Goal: Task Accomplishment & Management: Use online tool/utility

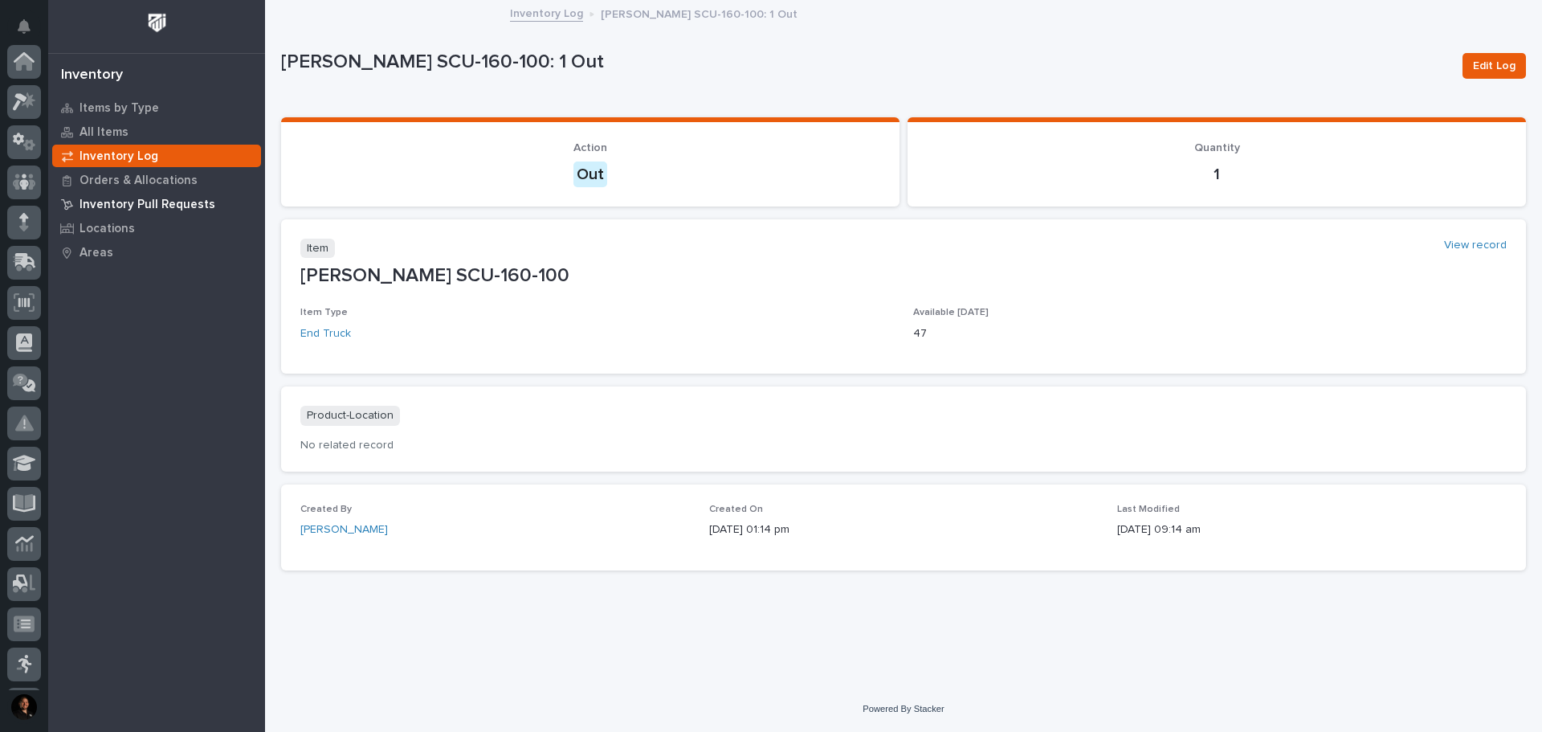
scroll to position [239, 0]
click at [123, 157] on p "Inventory Log" at bounding box center [119, 156] width 79 height 14
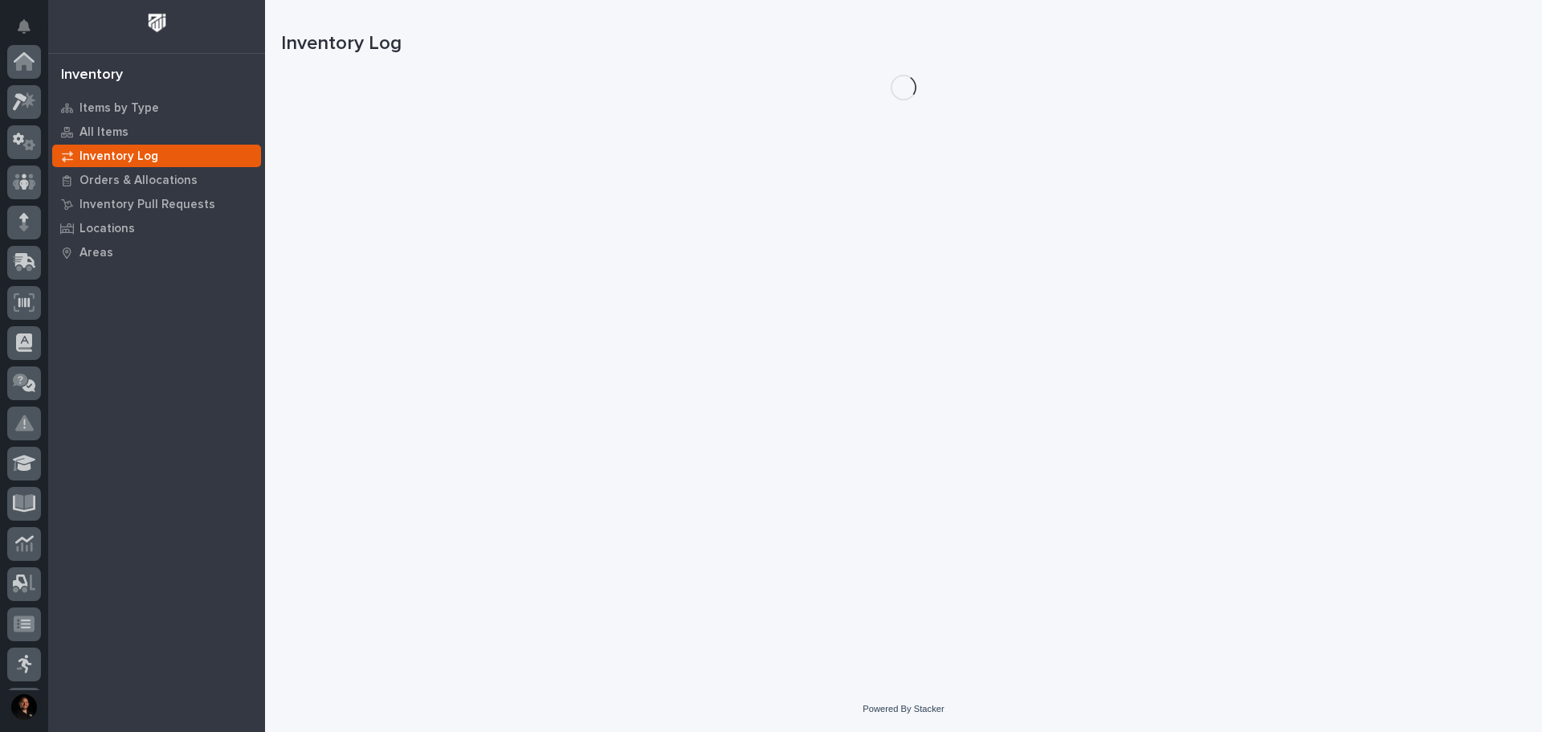
scroll to position [239, 0]
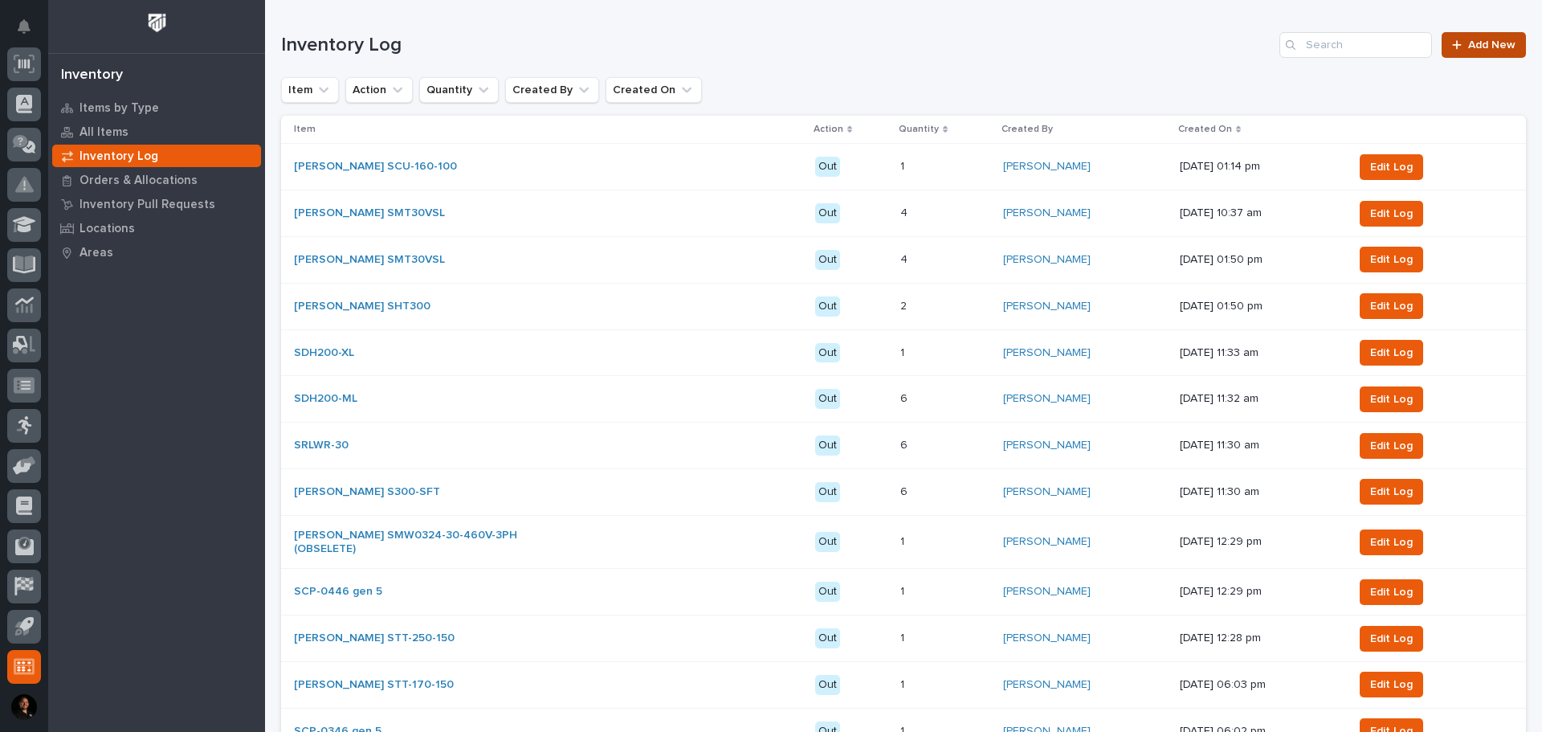
click at [1452, 44] on icon at bounding box center [1457, 44] width 10 height 11
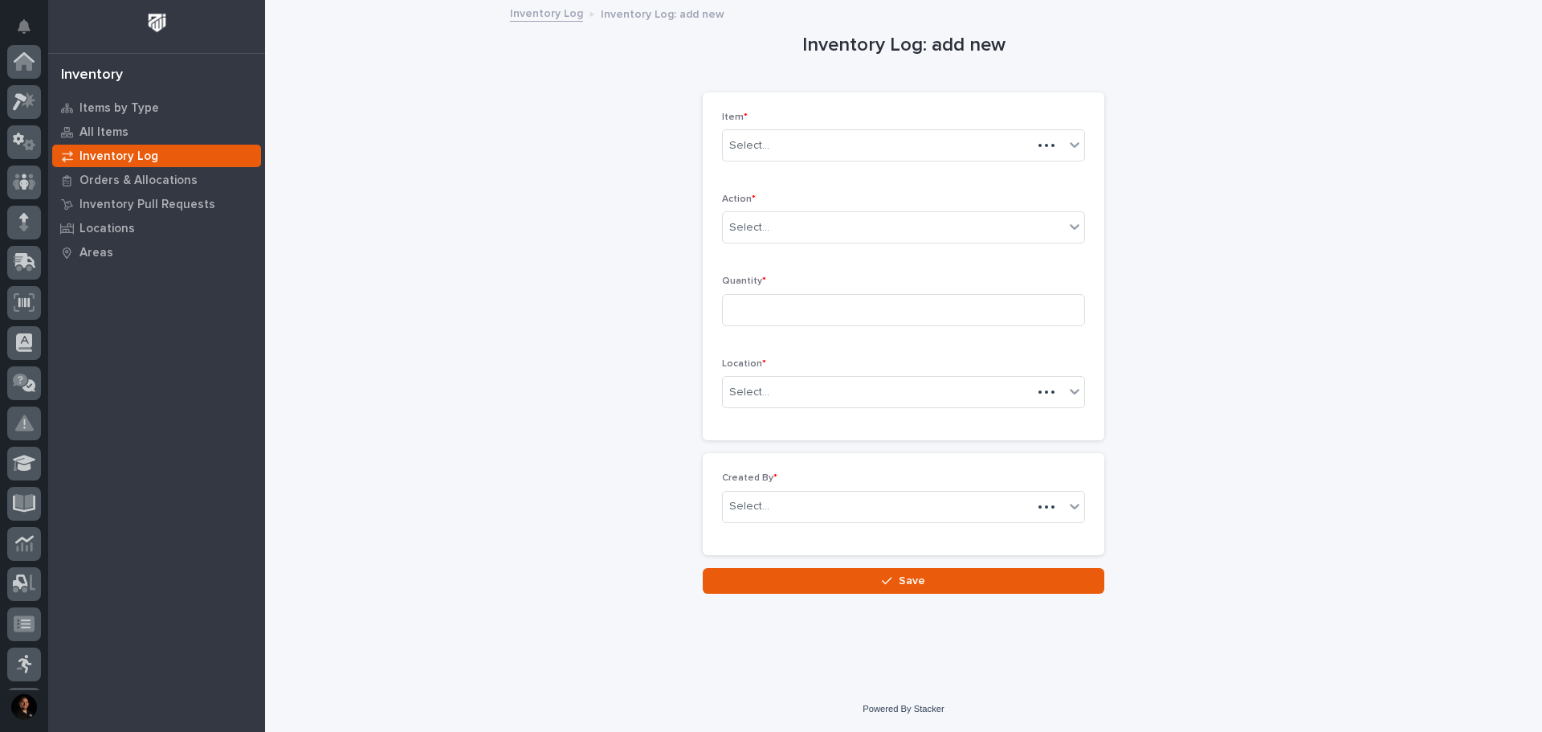
scroll to position [239, 0]
click at [843, 153] on div "Select..." at bounding box center [893, 146] width 341 height 27
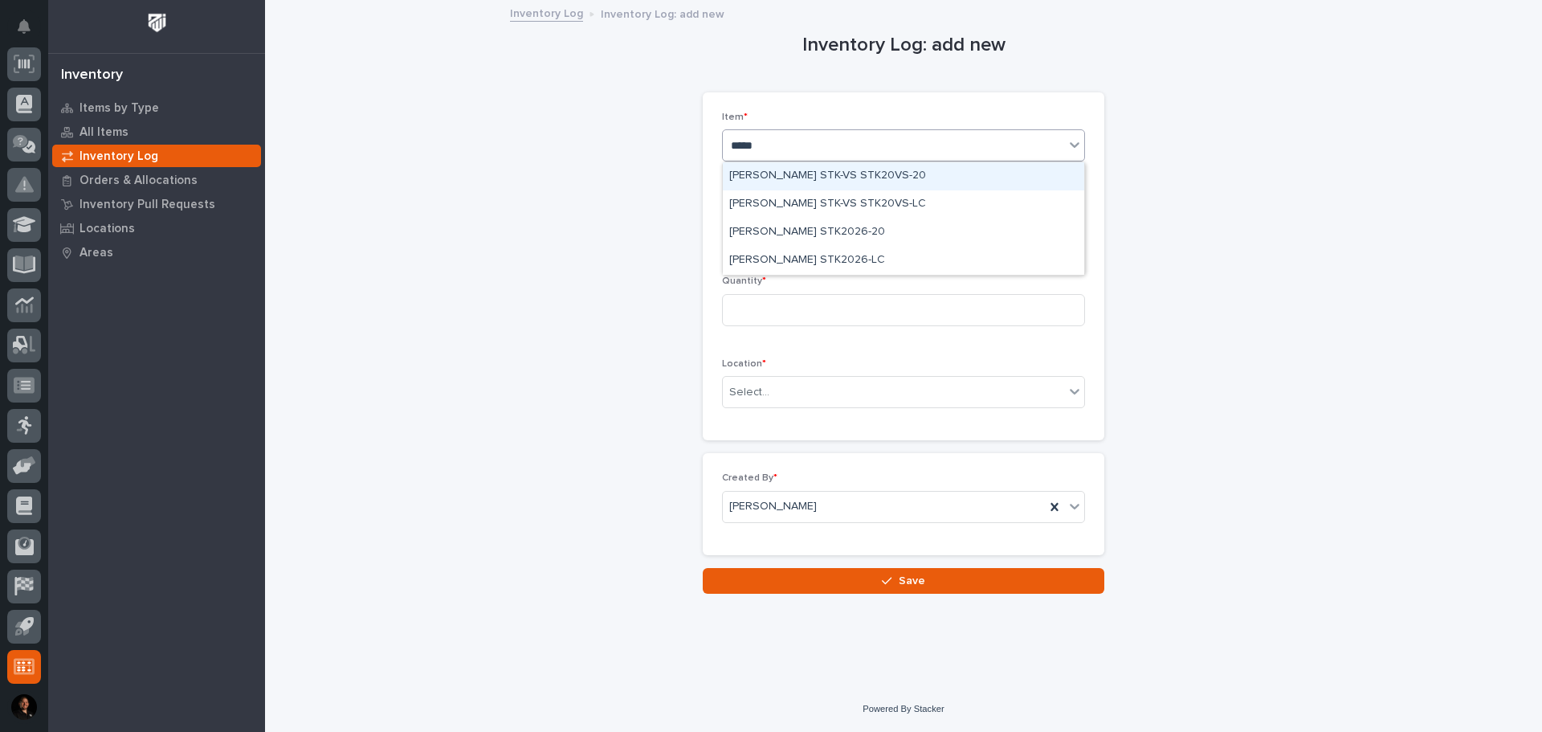
type input "******"
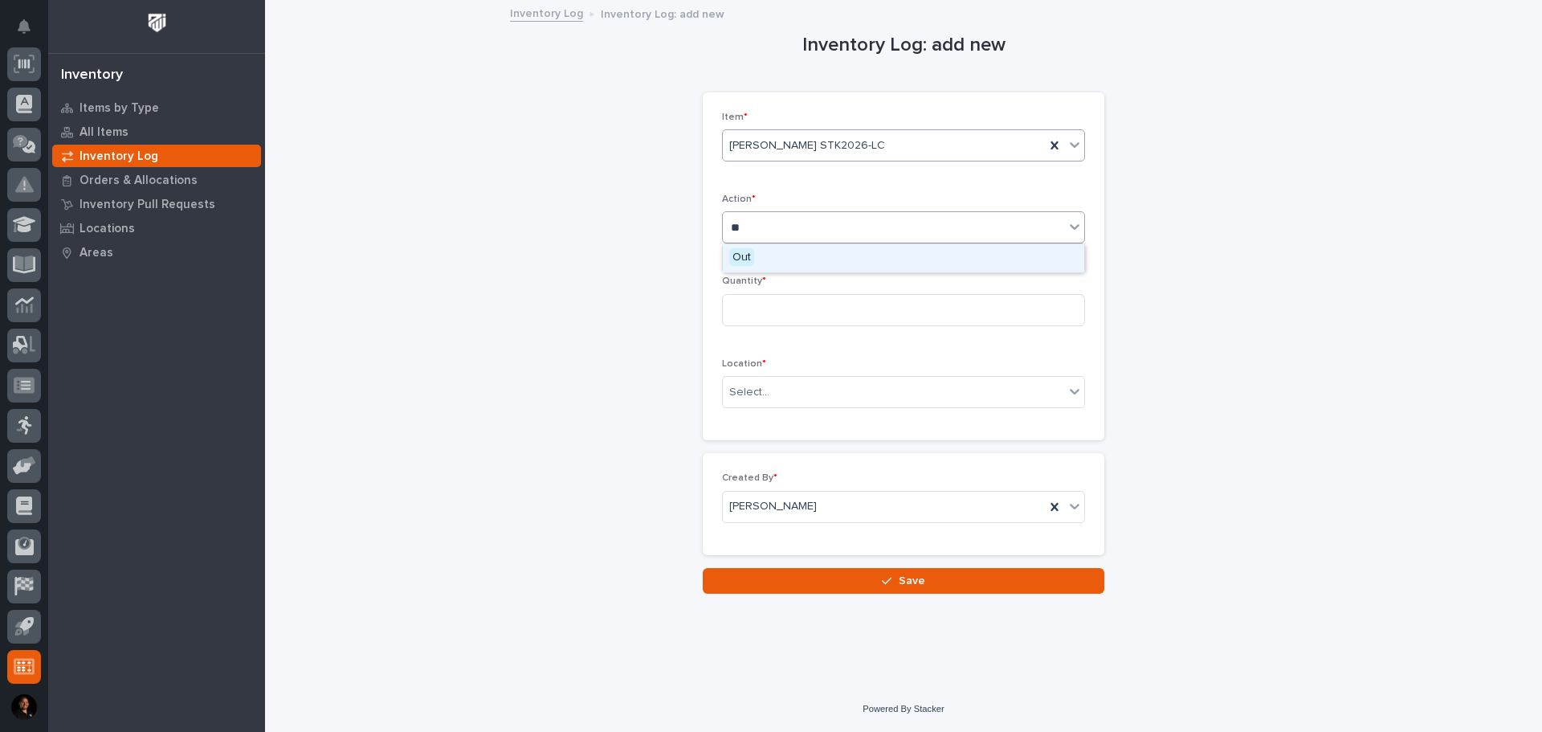
type input "***"
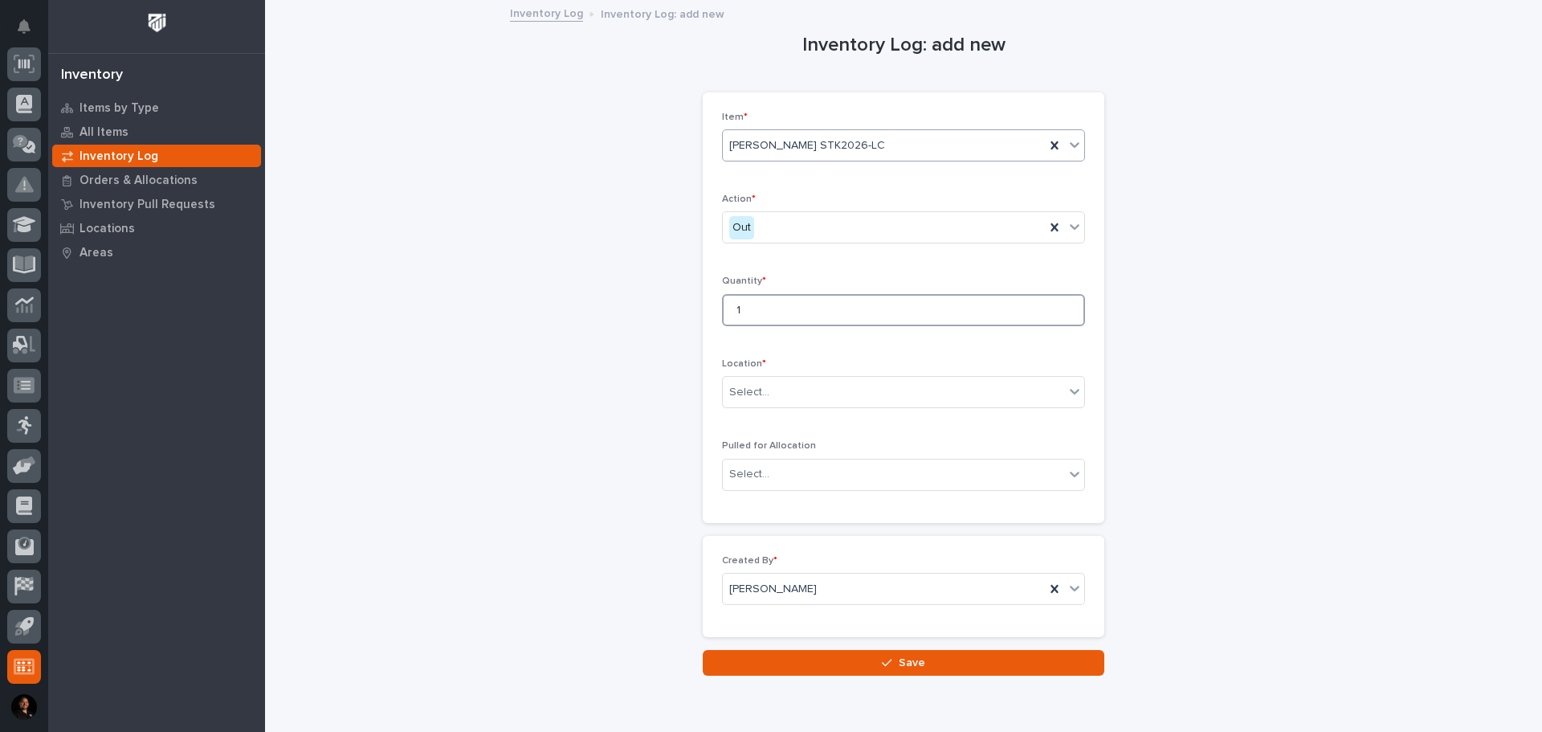
type input "1"
type input "*"
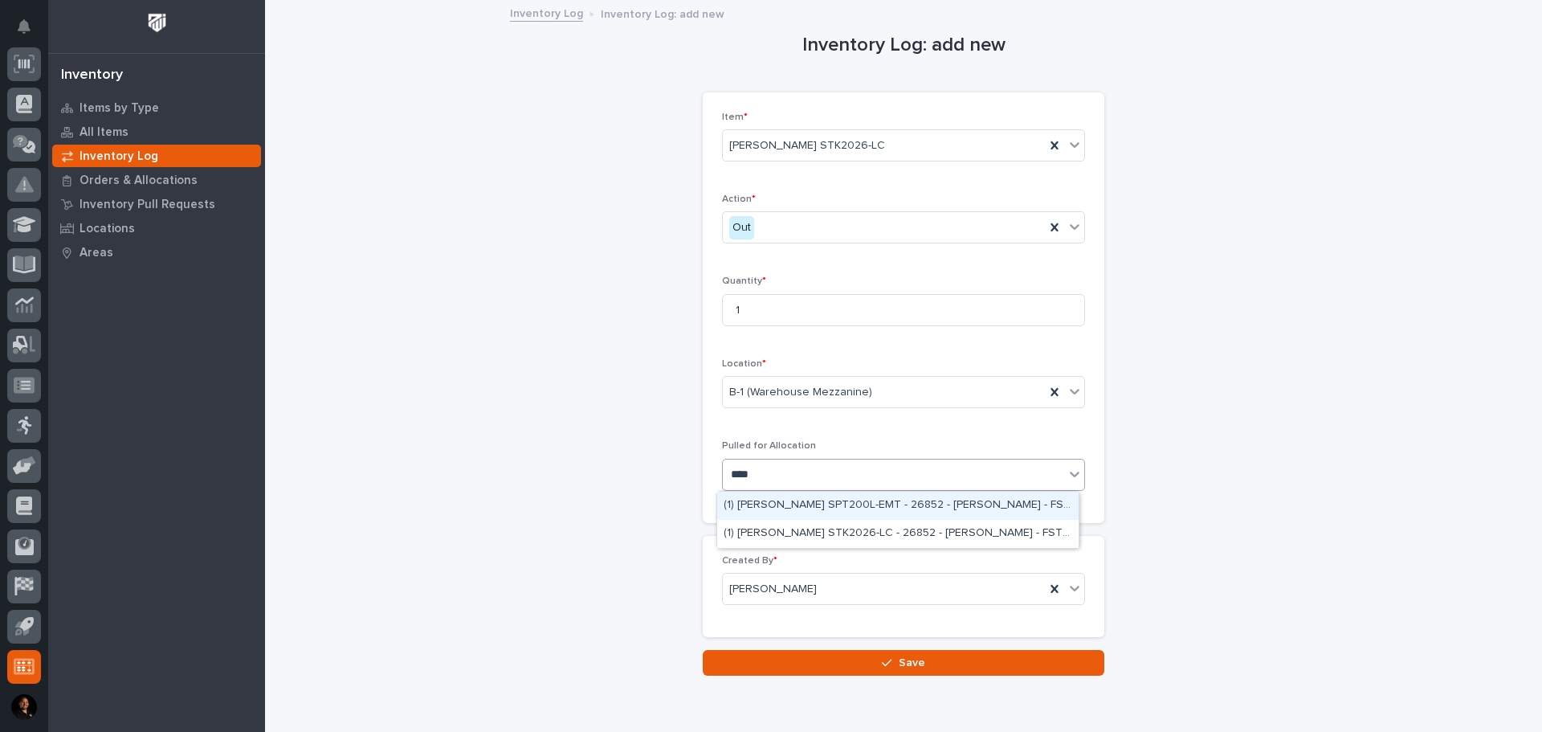
type input "*****"
click at [841, 537] on div "(1) Starke STK2026-LC - 26852 - Deloro Stellite - FSTRUL2T" at bounding box center [897, 534] width 361 height 28
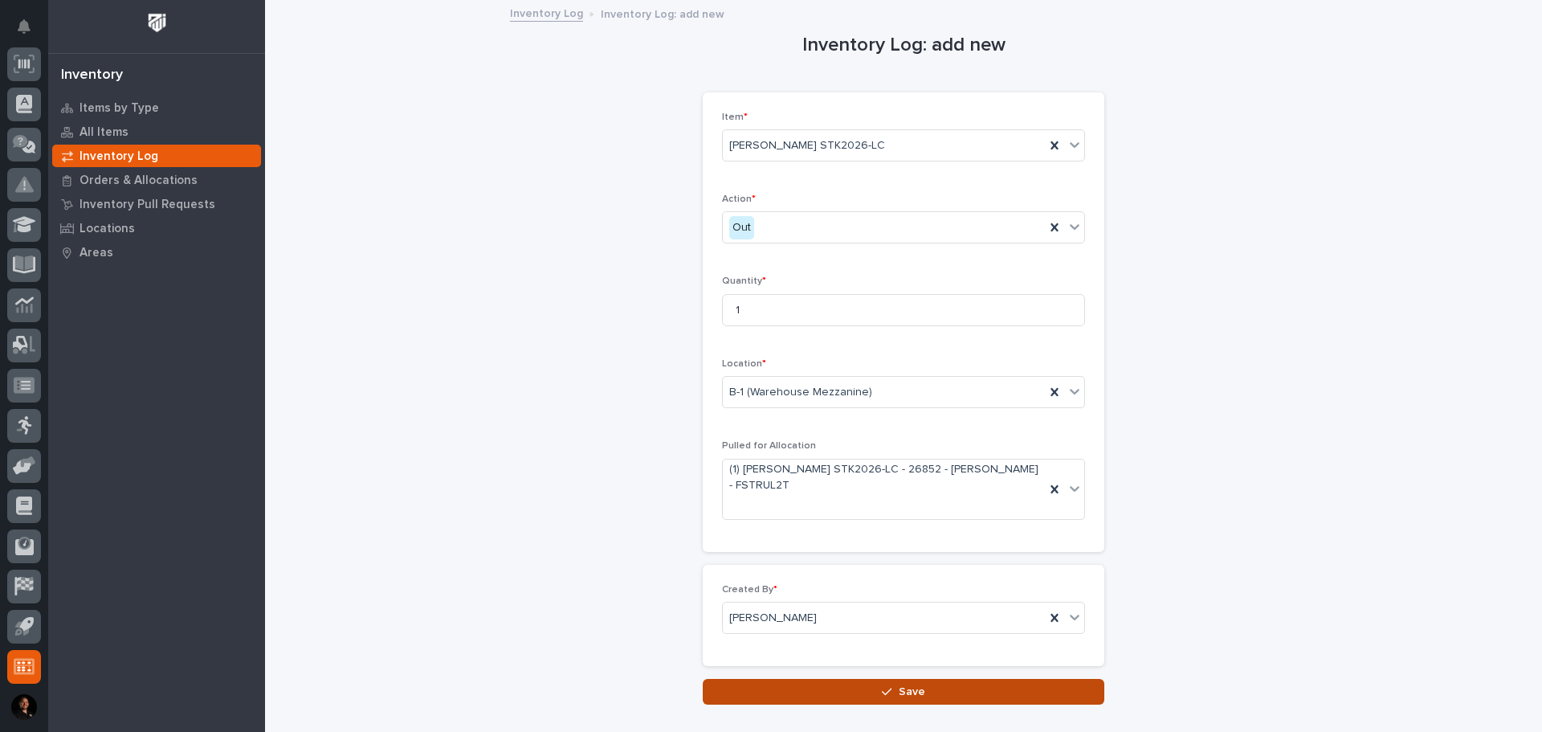
click at [833, 679] on button "Save" at bounding box center [904, 692] width 402 height 26
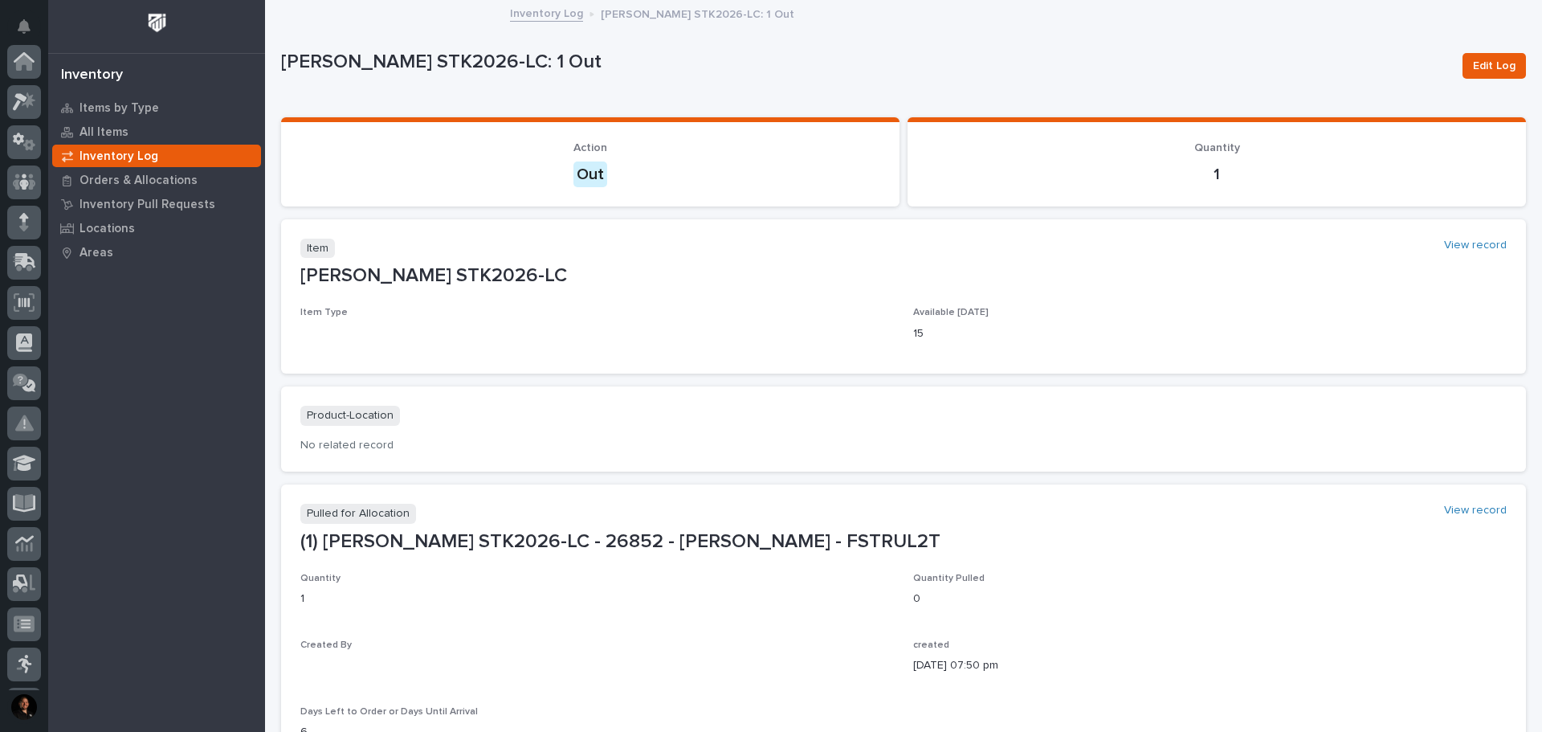
scroll to position [239, 0]
click at [547, 9] on link "Inventory Log" at bounding box center [546, 12] width 73 height 18
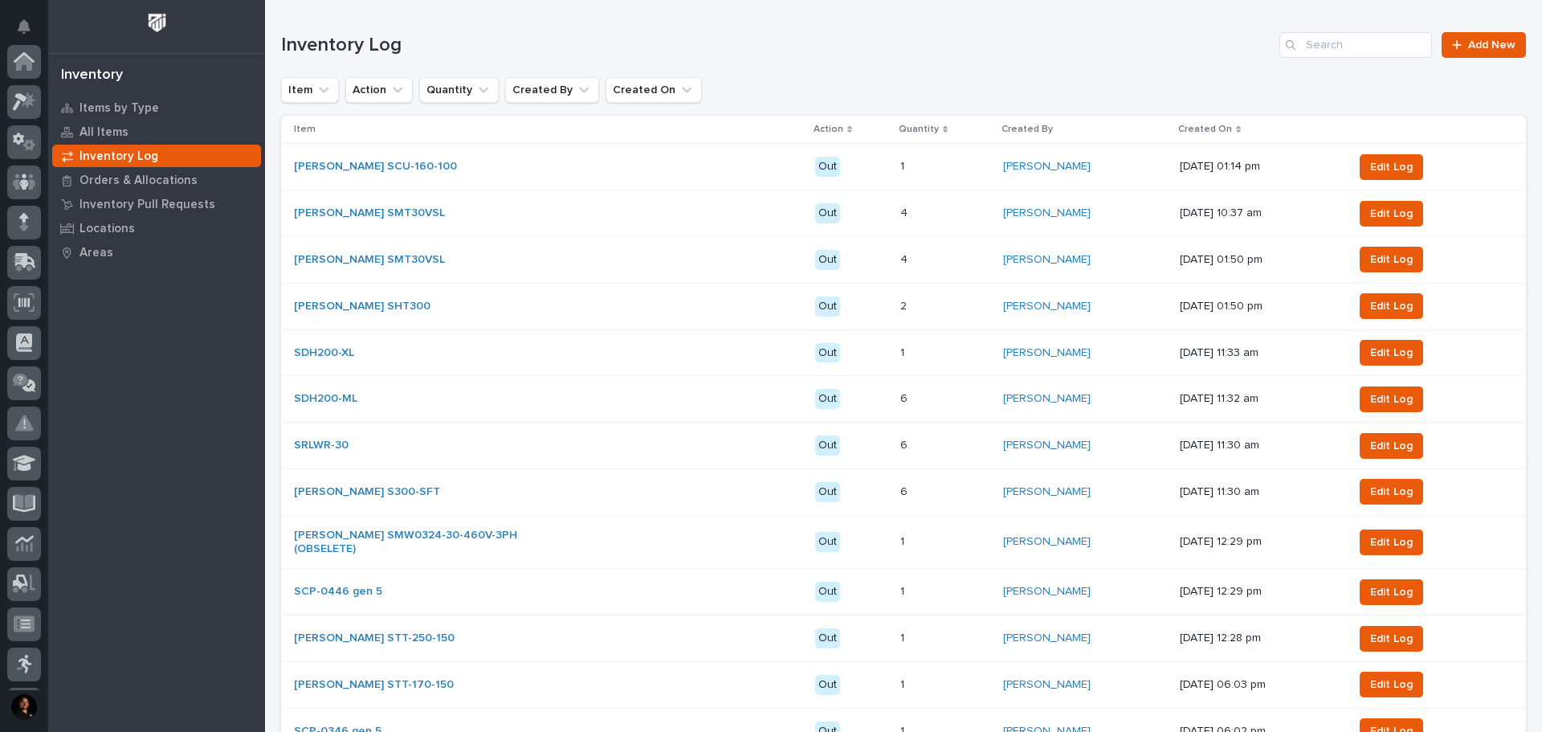
scroll to position [239, 0]
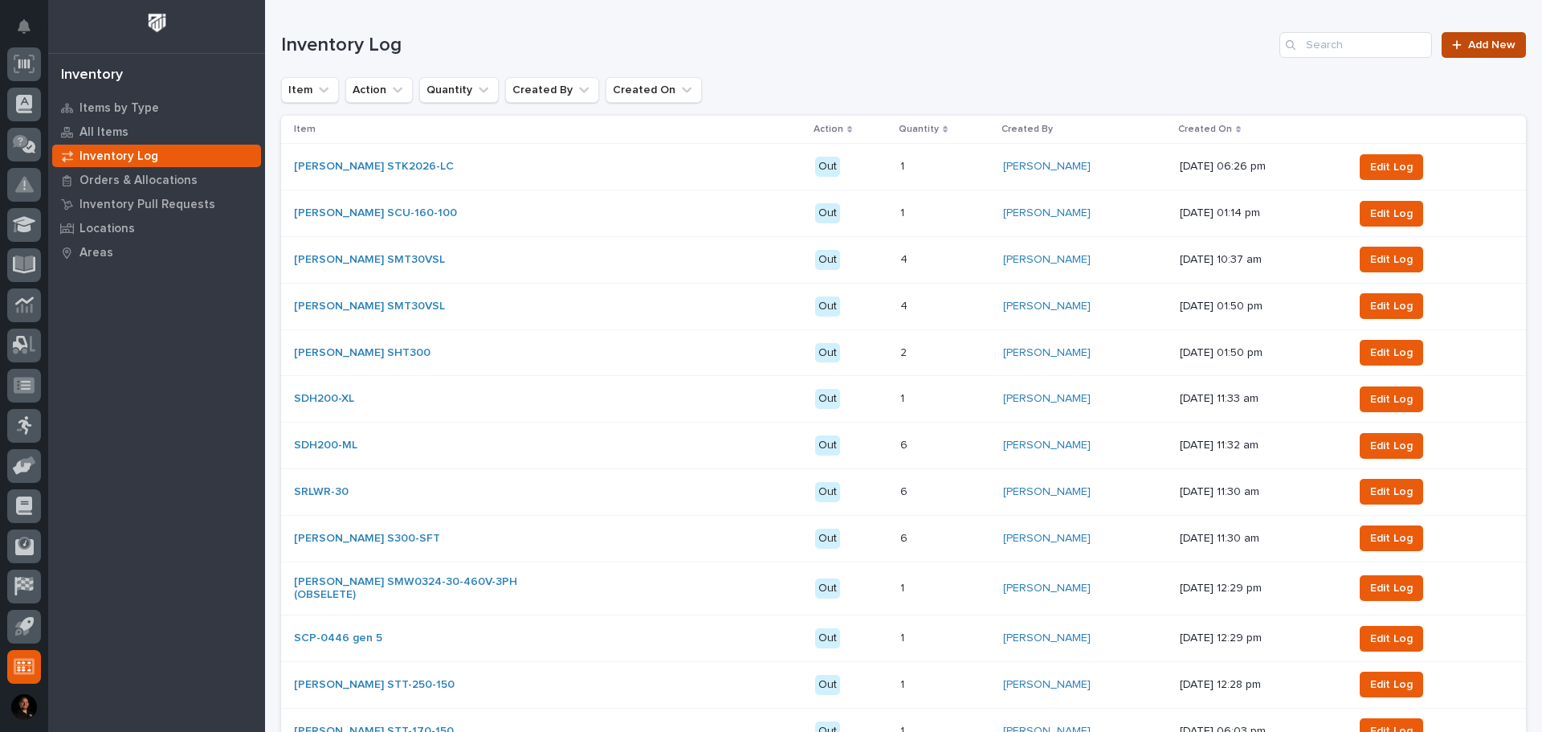
click at [1496, 43] on span "Add New" at bounding box center [1491, 44] width 47 height 11
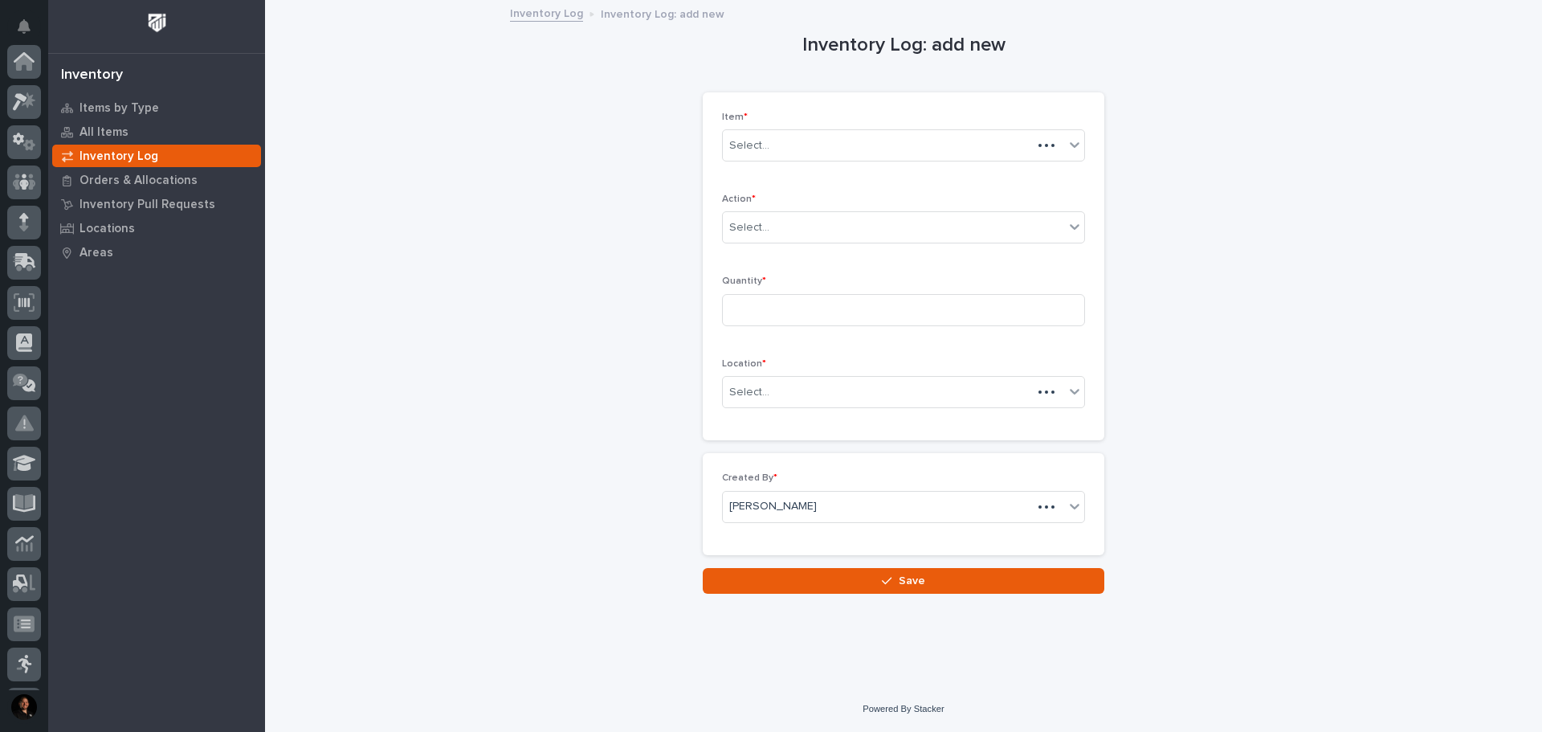
scroll to position [239, 0]
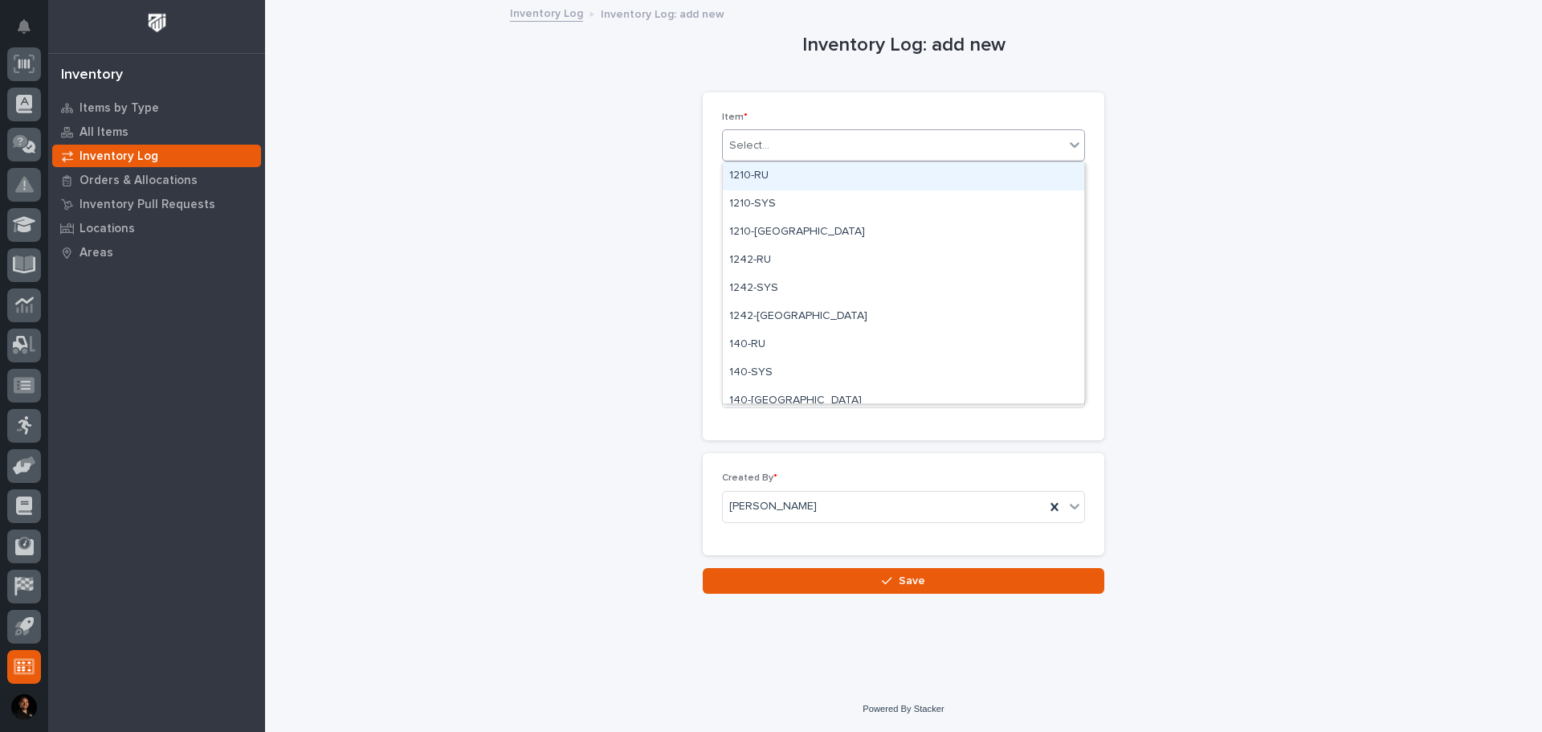
click at [908, 131] on div "Select..." at bounding box center [903, 145] width 363 height 32
type input "******"
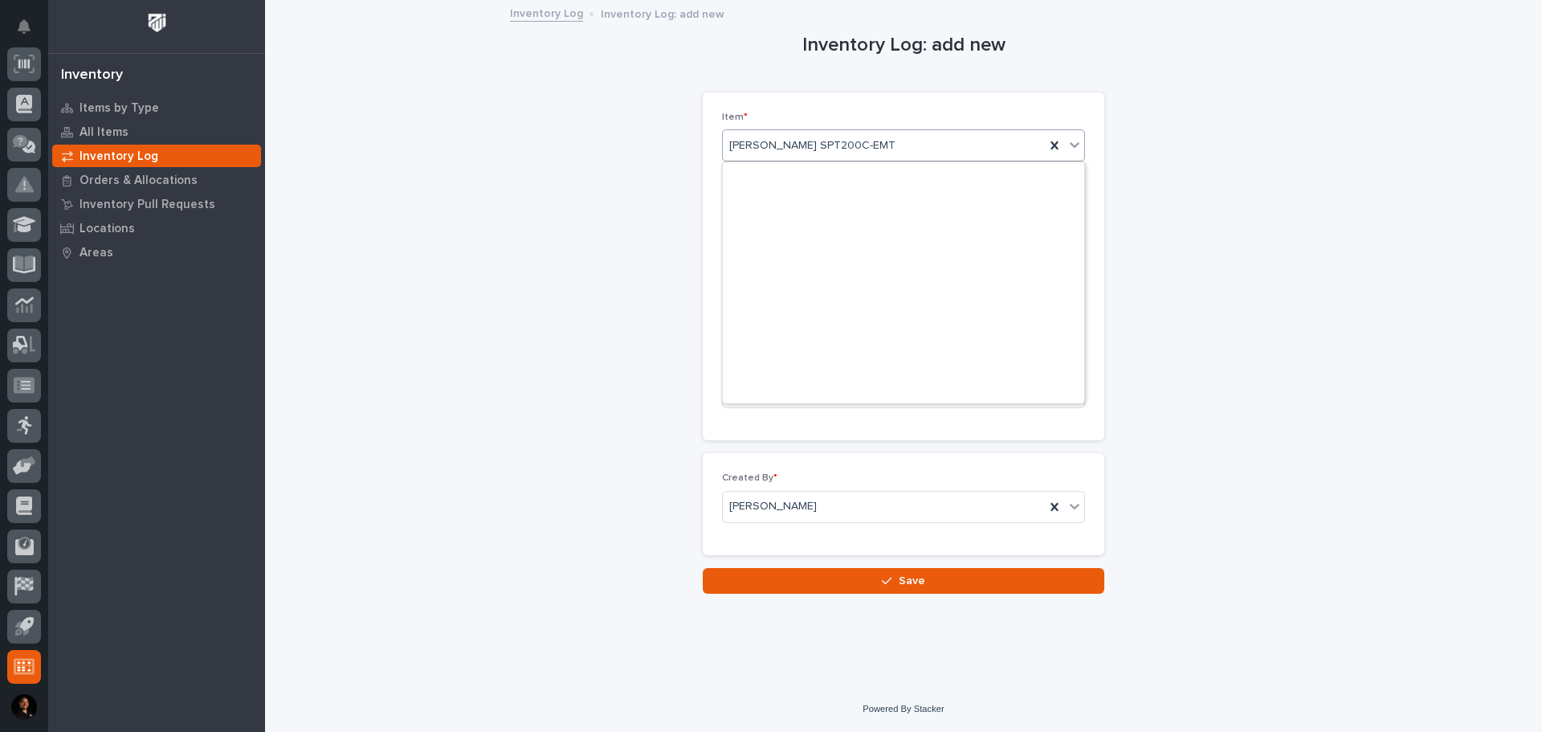
click at [904, 140] on div "Starke SPT200C-EMT" at bounding box center [884, 146] width 322 height 27
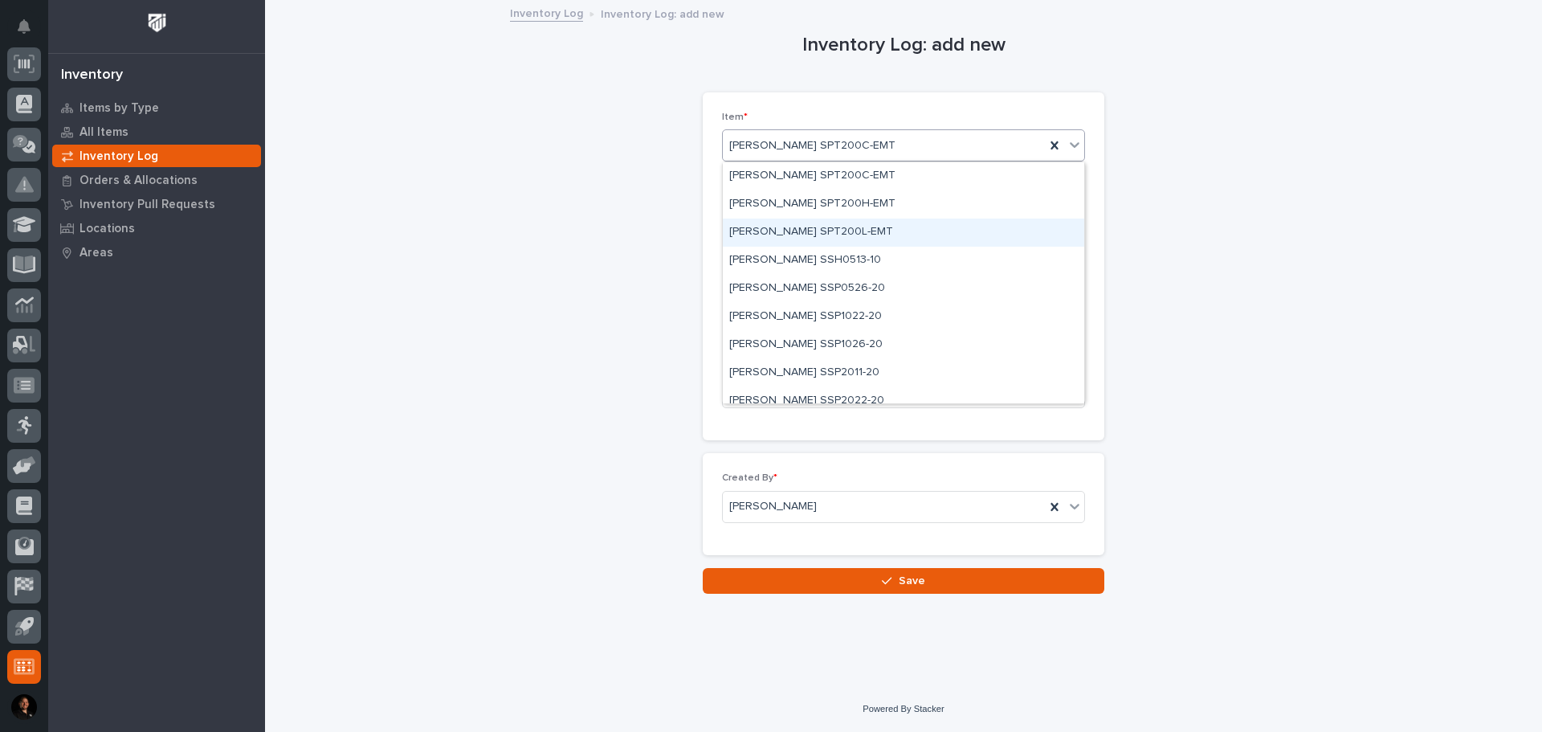
click at [847, 230] on div "Starke SPT200L-EMT" at bounding box center [903, 232] width 361 height 28
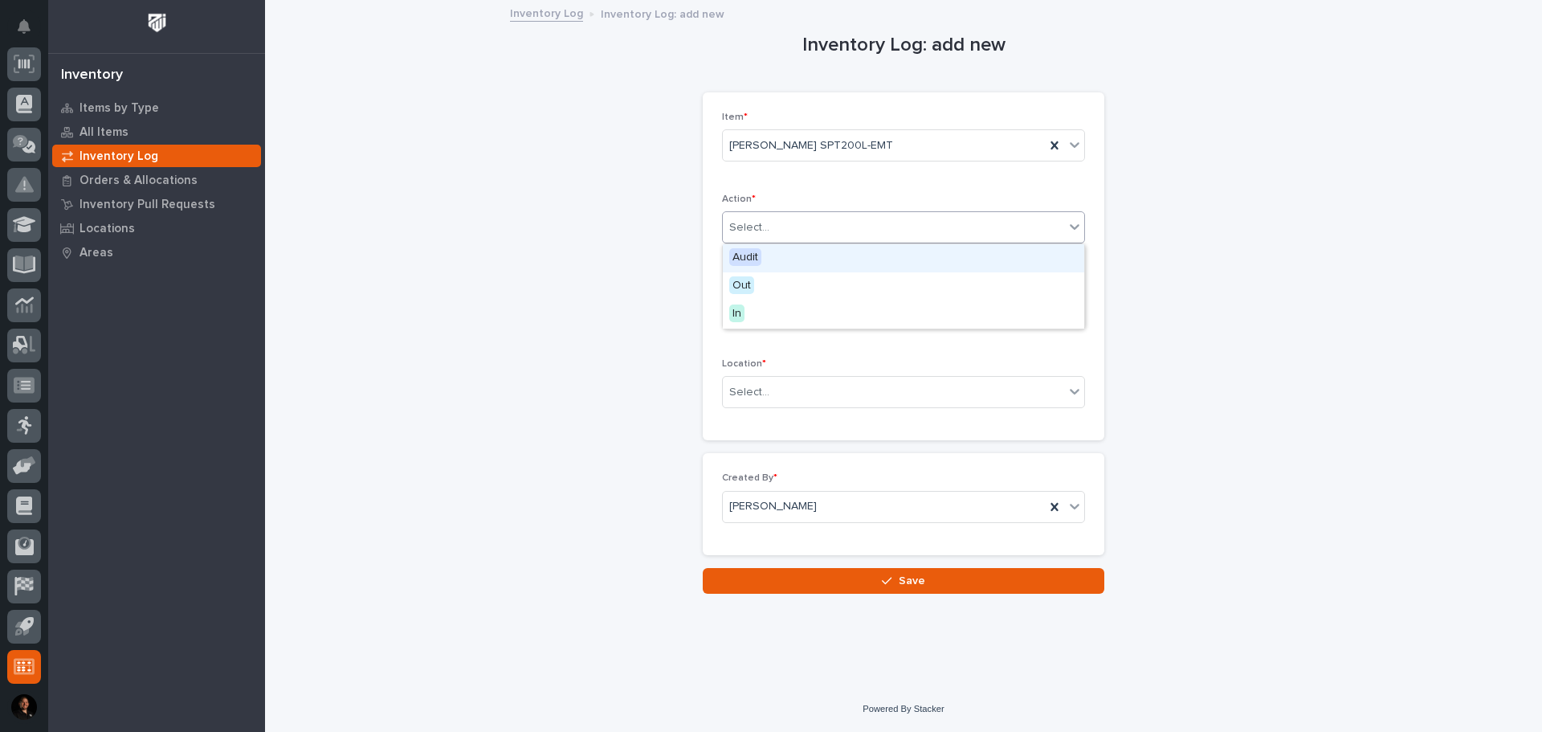
click at [846, 228] on div "Select..." at bounding box center [893, 227] width 341 height 27
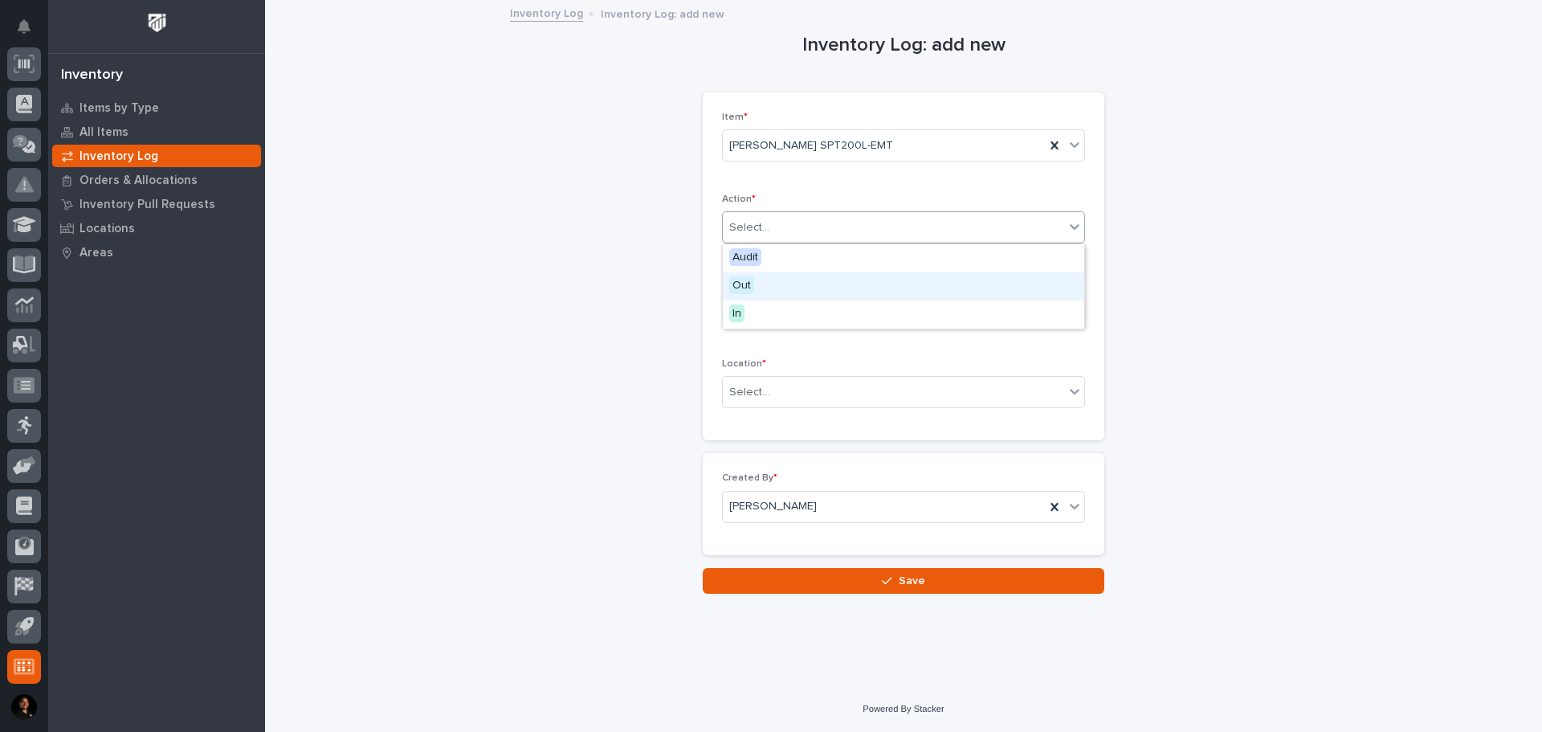
click at [801, 295] on div "Out" at bounding box center [903, 286] width 361 height 28
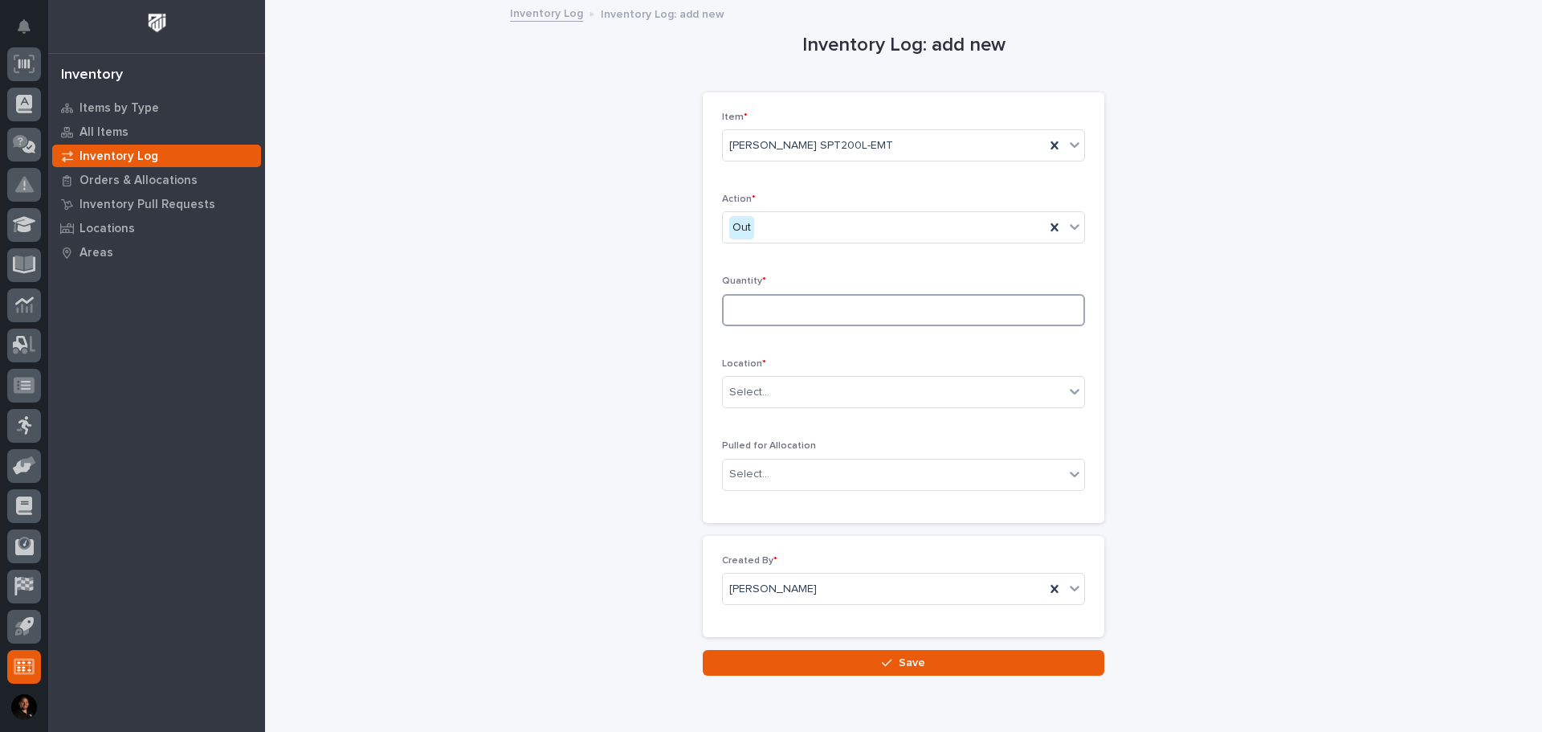
click at [799, 298] on input at bounding box center [903, 310] width 363 height 32
type input "1"
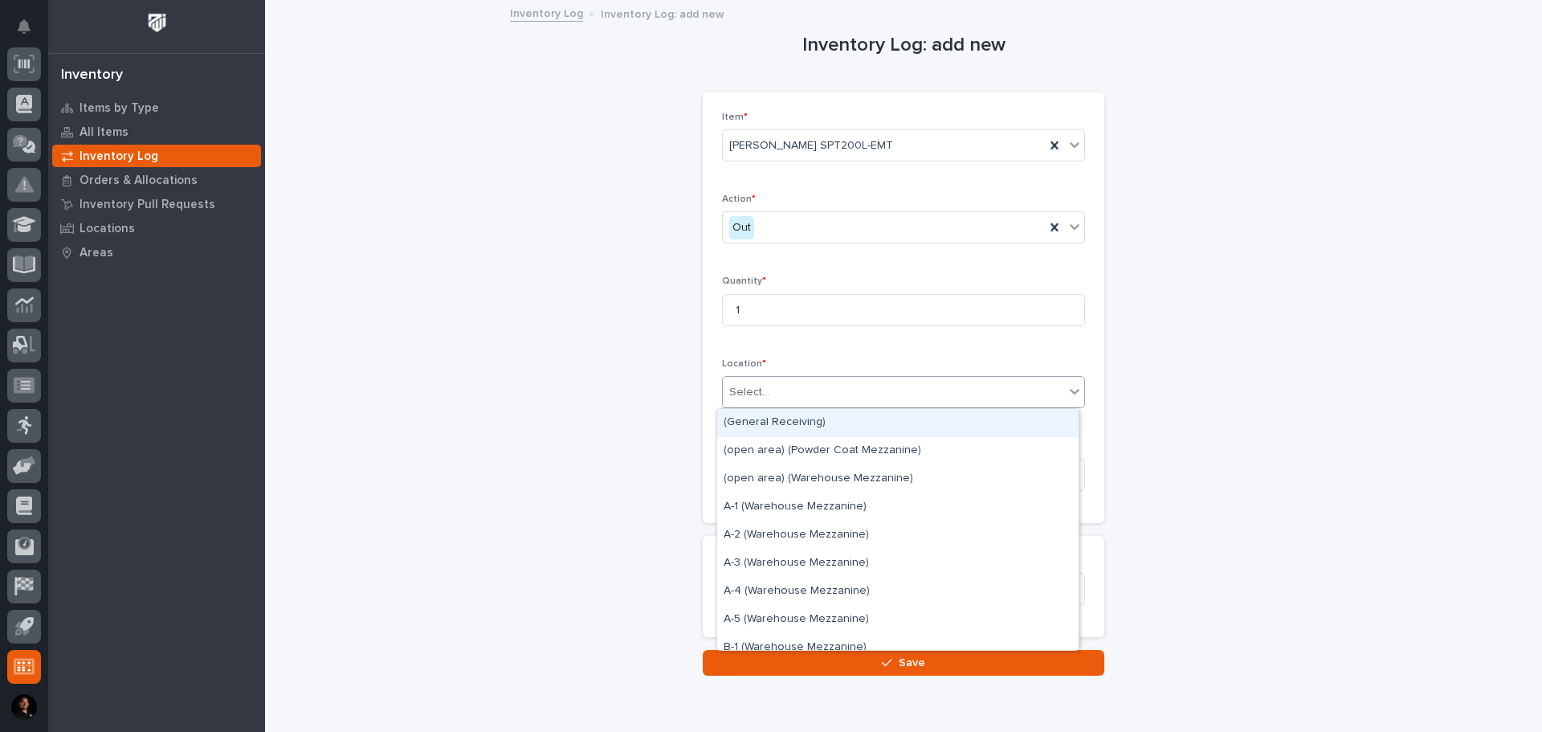
click at [801, 386] on div "Select..." at bounding box center [893, 392] width 341 height 27
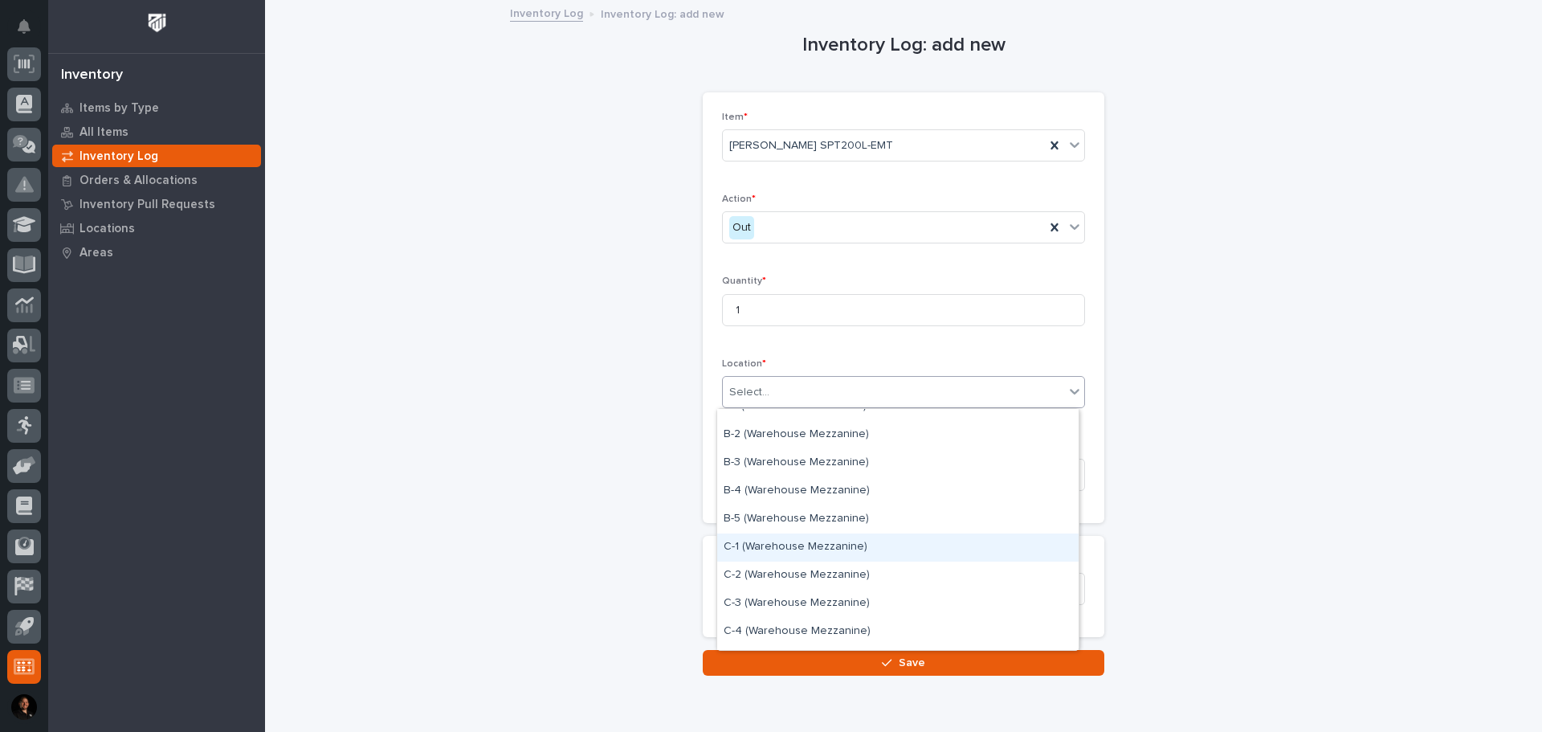
scroll to position [321, 0]
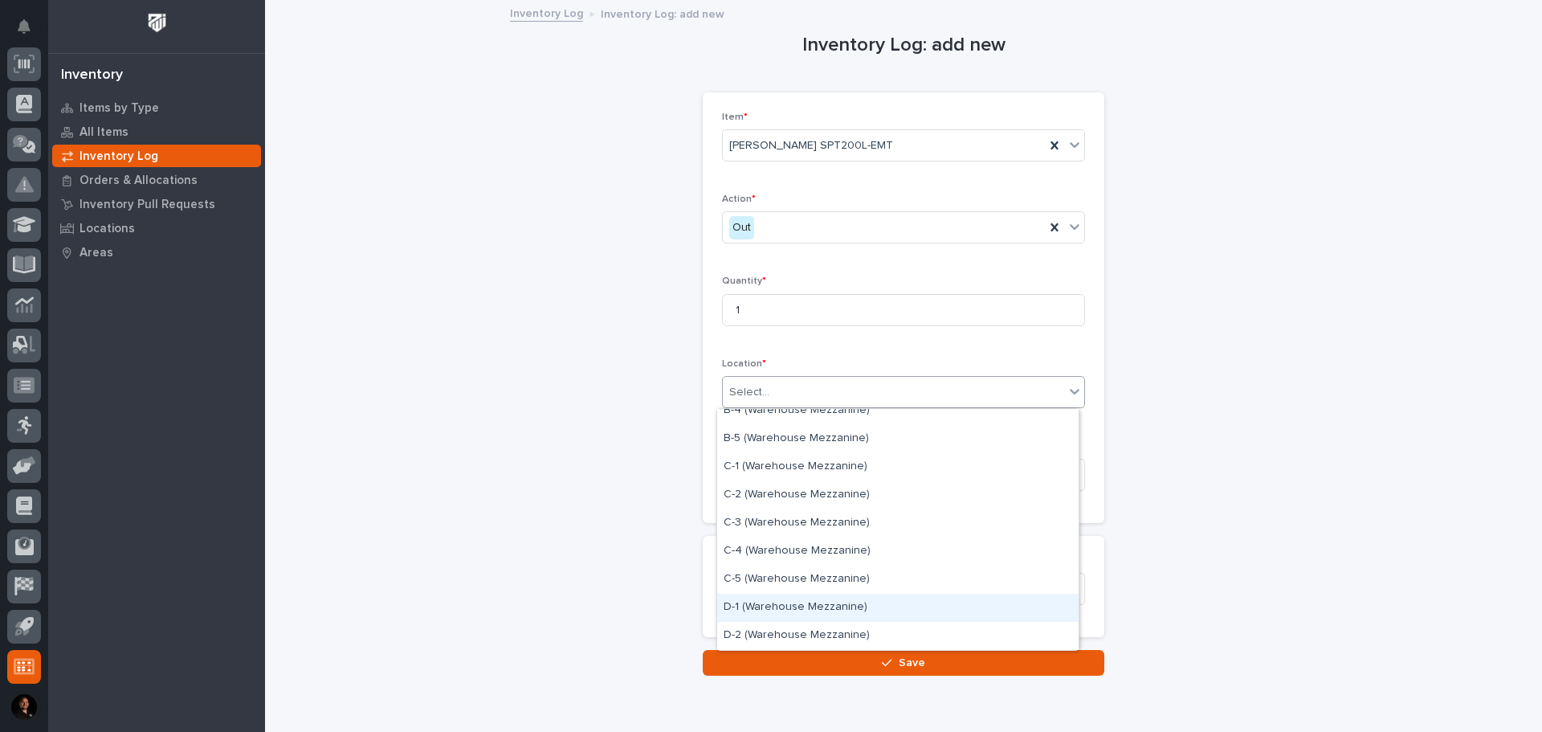
click at [785, 612] on div "D-1 (Warehouse Mezzanine)" at bounding box center [897, 608] width 361 height 28
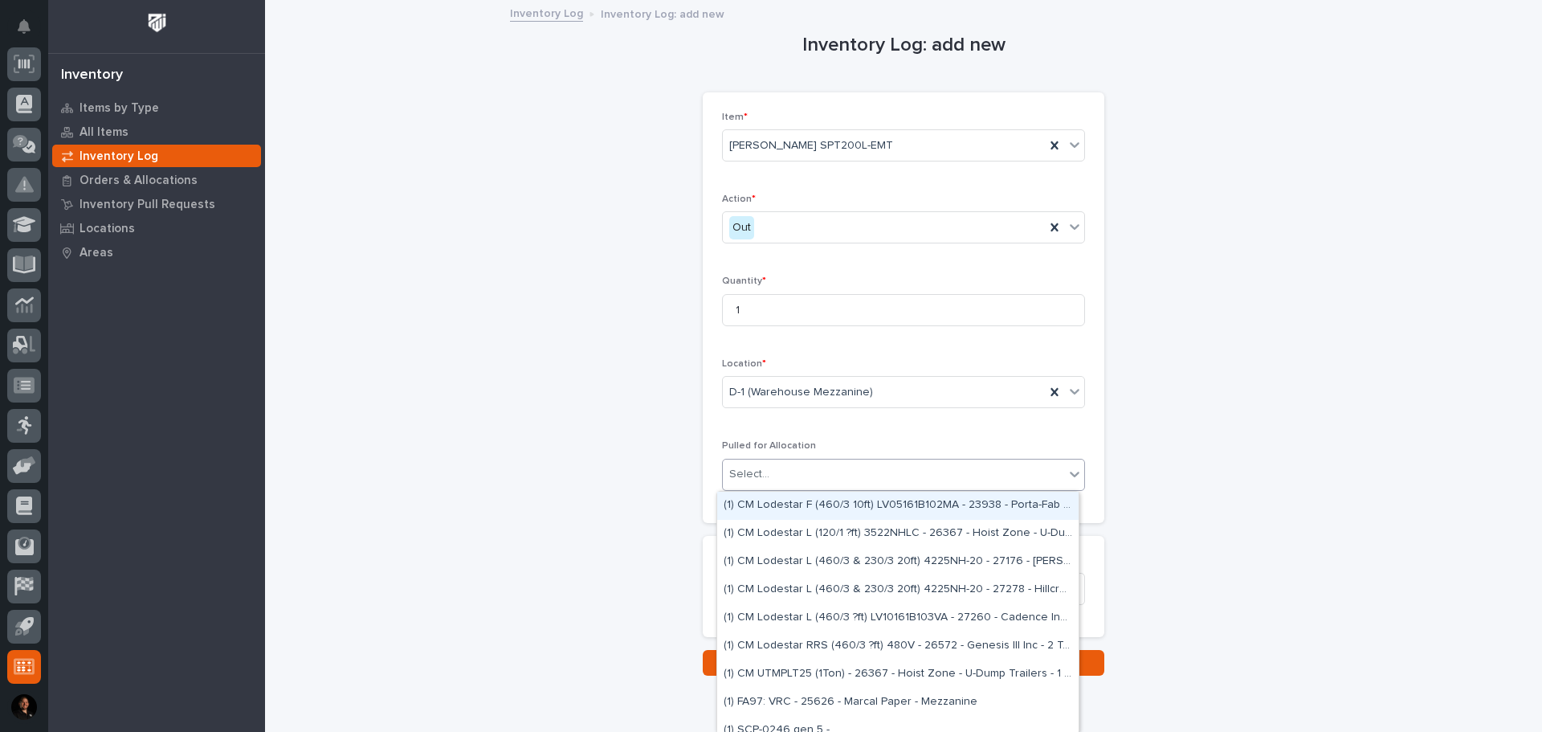
click at [771, 469] on input "text" at bounding box center [772, 474] width 2 height 14
type input "****"
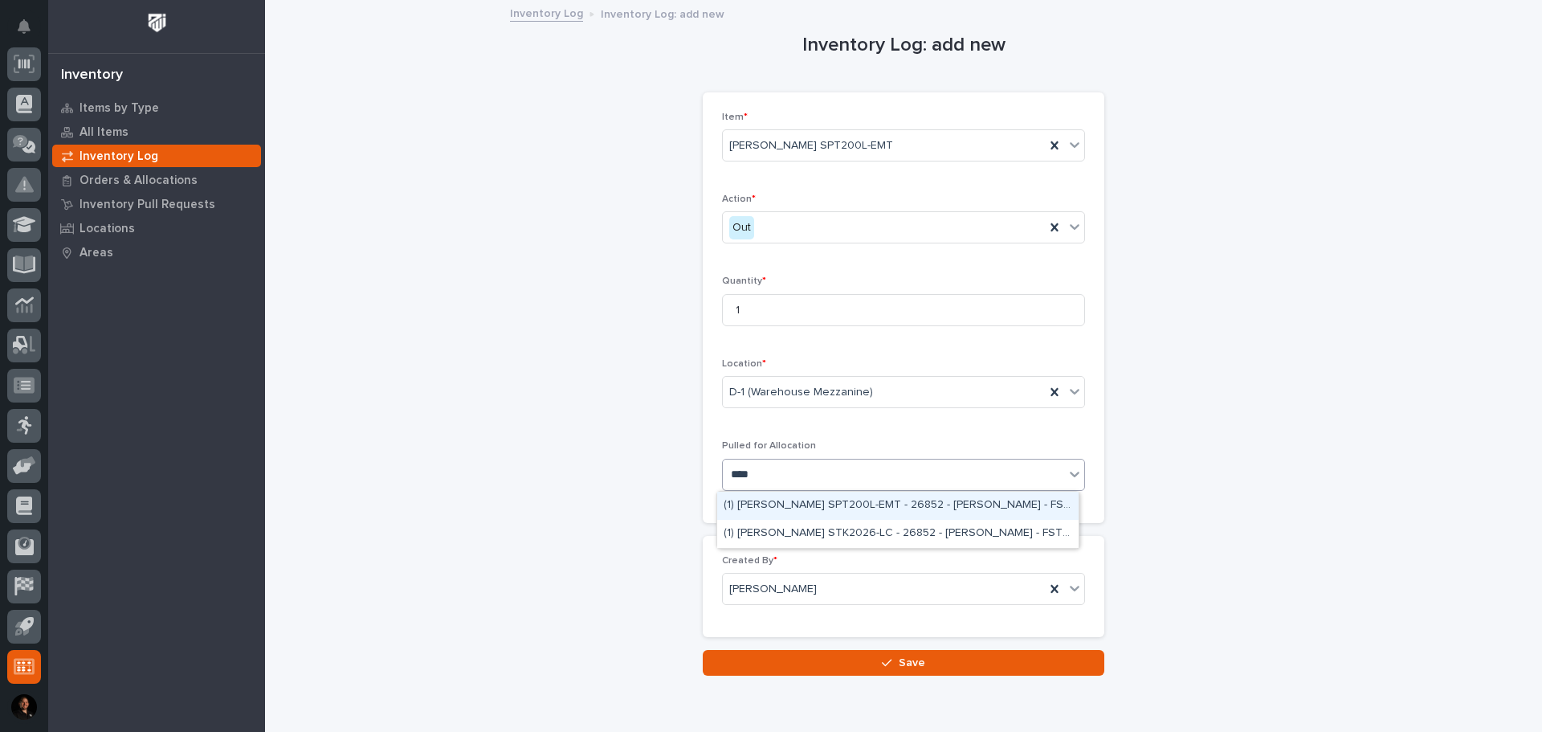
click at [818, 501] on div "(1) Starke SPT200L-EMT - 26852 - Deloro Stellite - FSTRUL2T" at bounding box center [897, 506] width 361 height 28
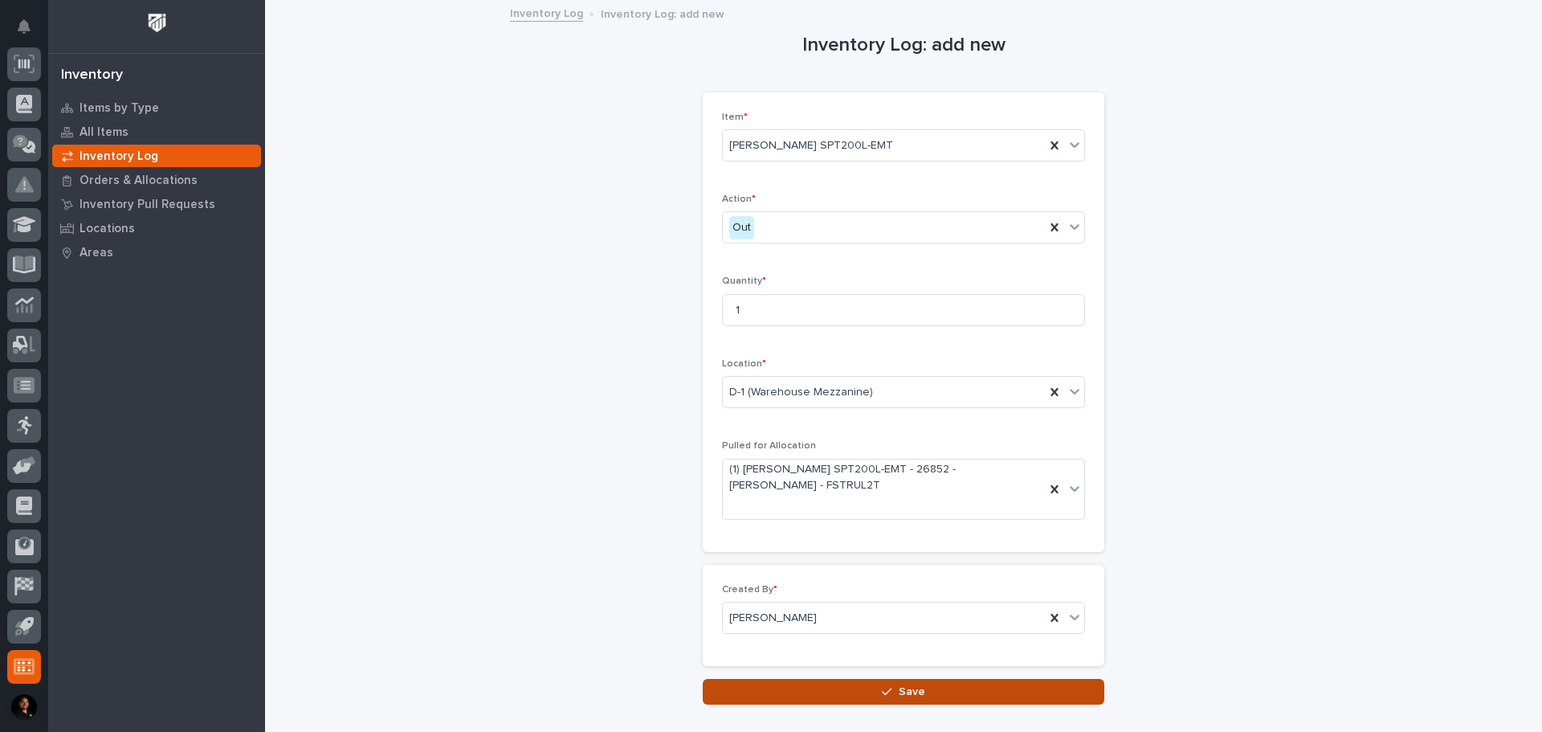
click at [886, 679] on button "Save" at bounding box center [904, 692] width 402 height 26
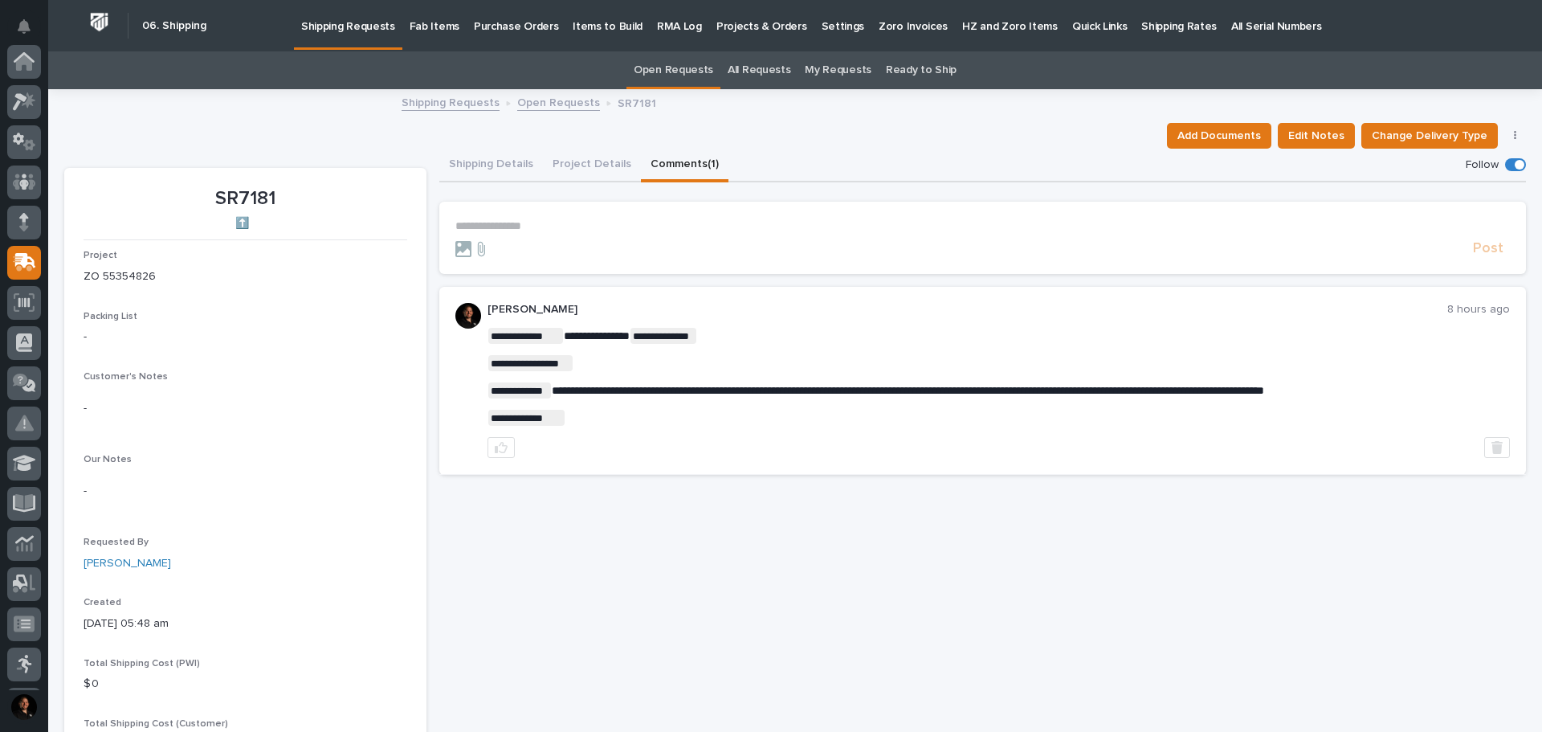
scroll to position [201, 0]
click at [494, 549] on div "**********" at bounding box center [982, 467] width 1087 height 636
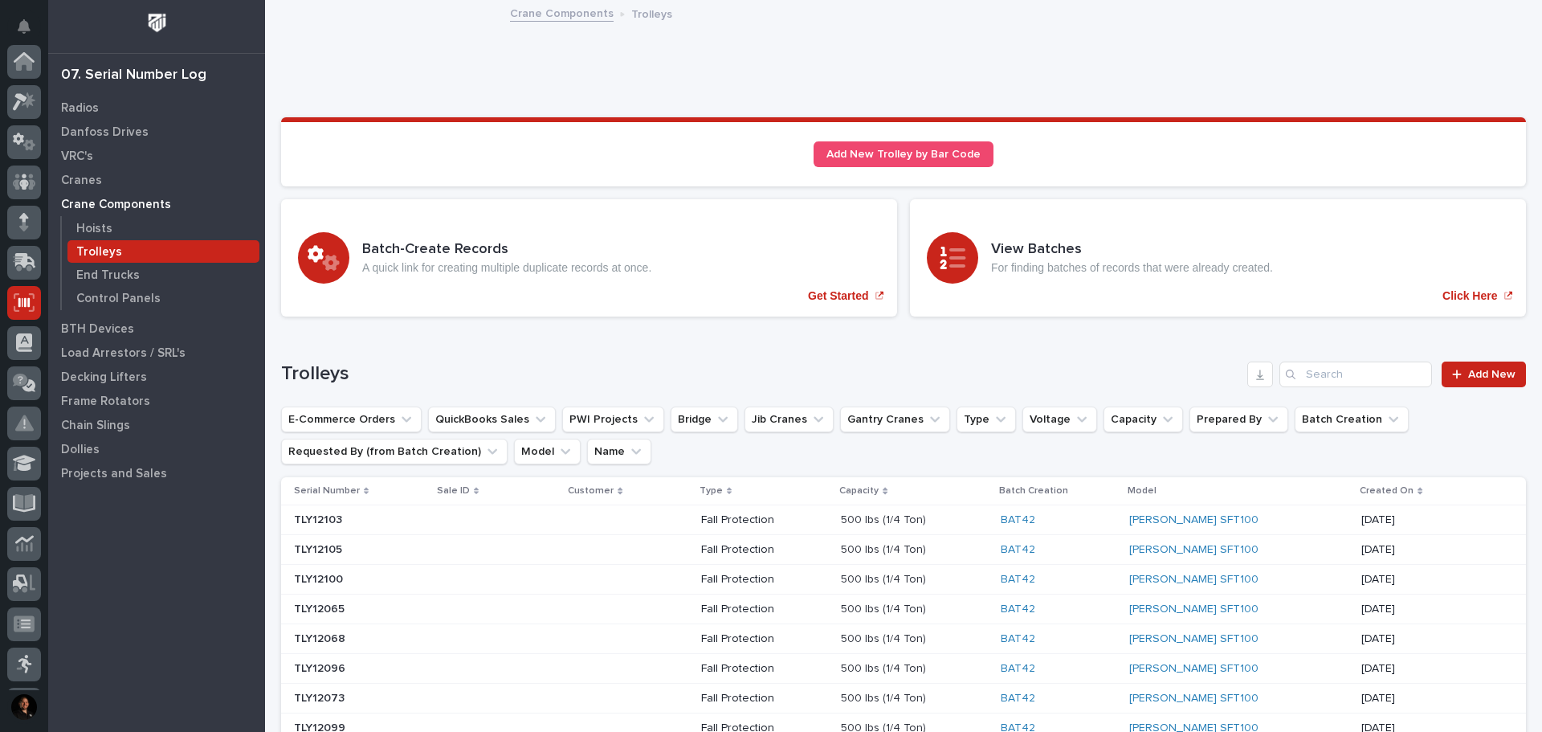
scroll to position [239, 0]
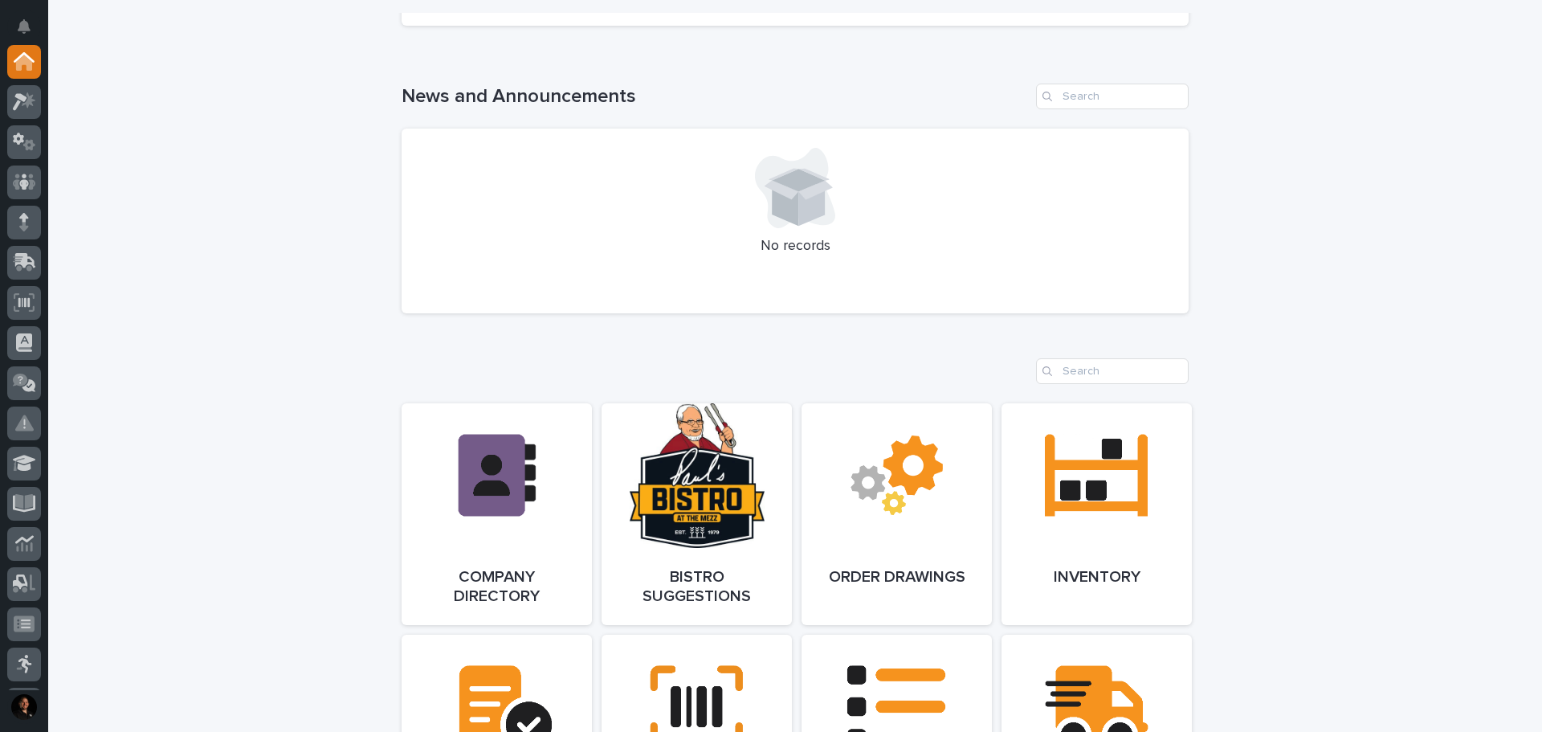
scroll to position [643, 0]
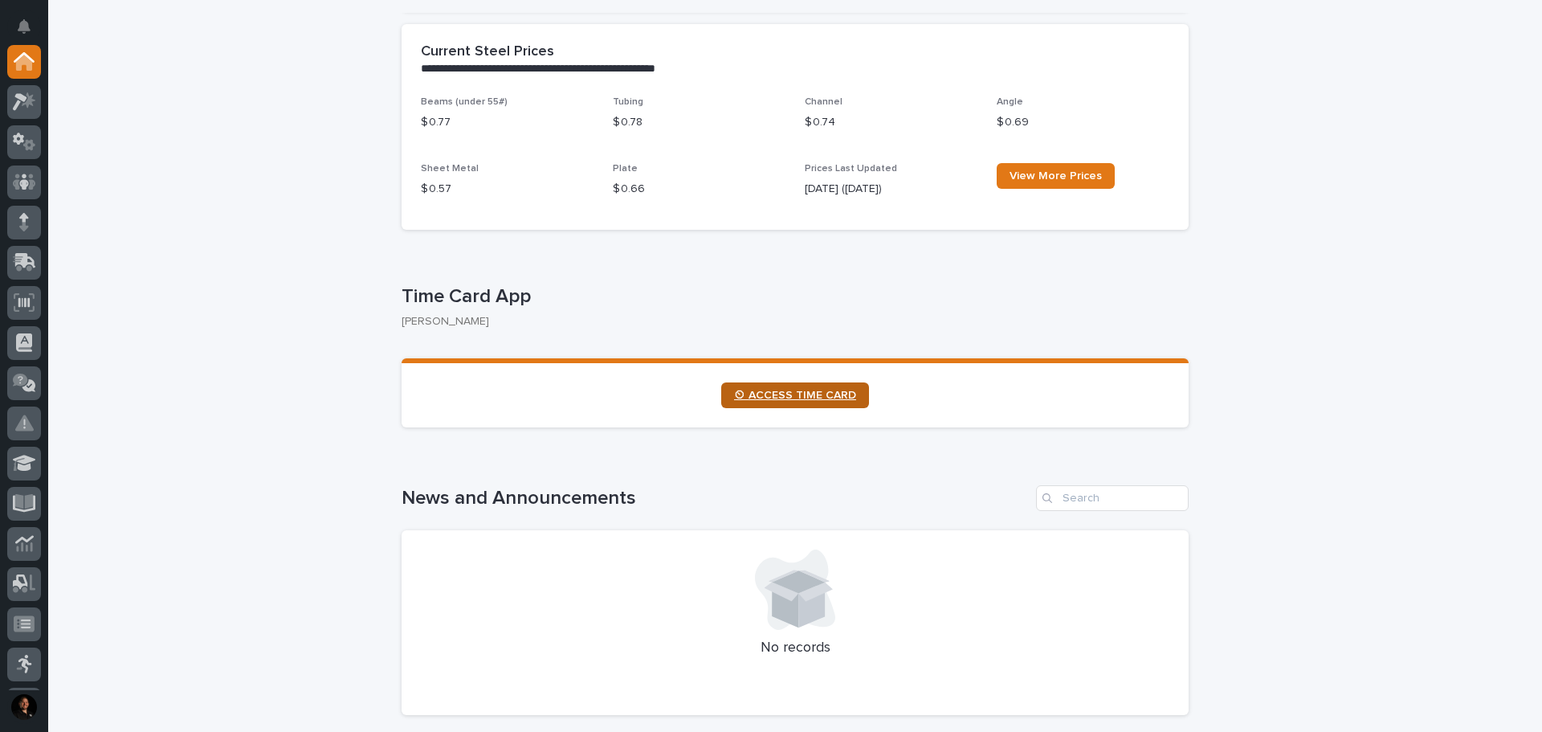
click at [722, 385] on link "⏲ ACCESS TIME CARD" at bounding box center [795, 395] width 148 height 26
